Goal: Task Accomplishment & Management: Use online tool/utility

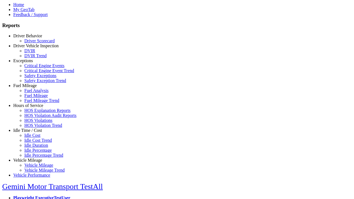
click at [32, 133] on link "Idle Time / Cost" at bounding box center [27, 130] width 29 height 5
click at [36, 138] on link "Idle Cost" at bounding box center [32, 135] width 16 height 5
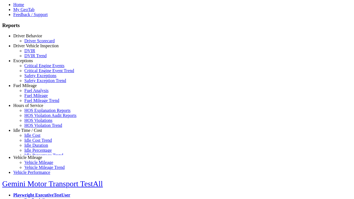
scroll to position [2, 0]
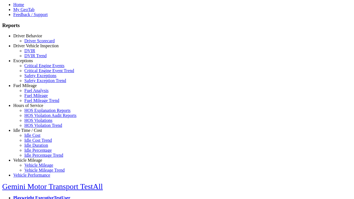
select select
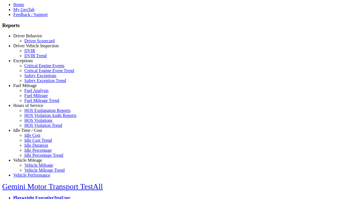
select select
